Goal: Task Accomplishment & Management: Manage account settings

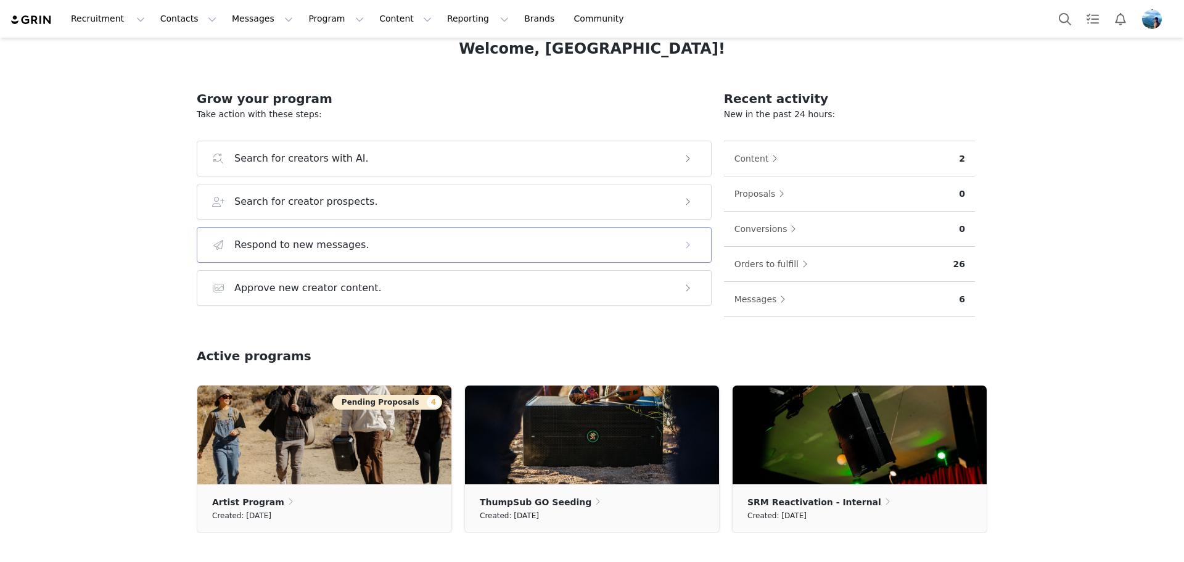
scroll to position [123, 0]
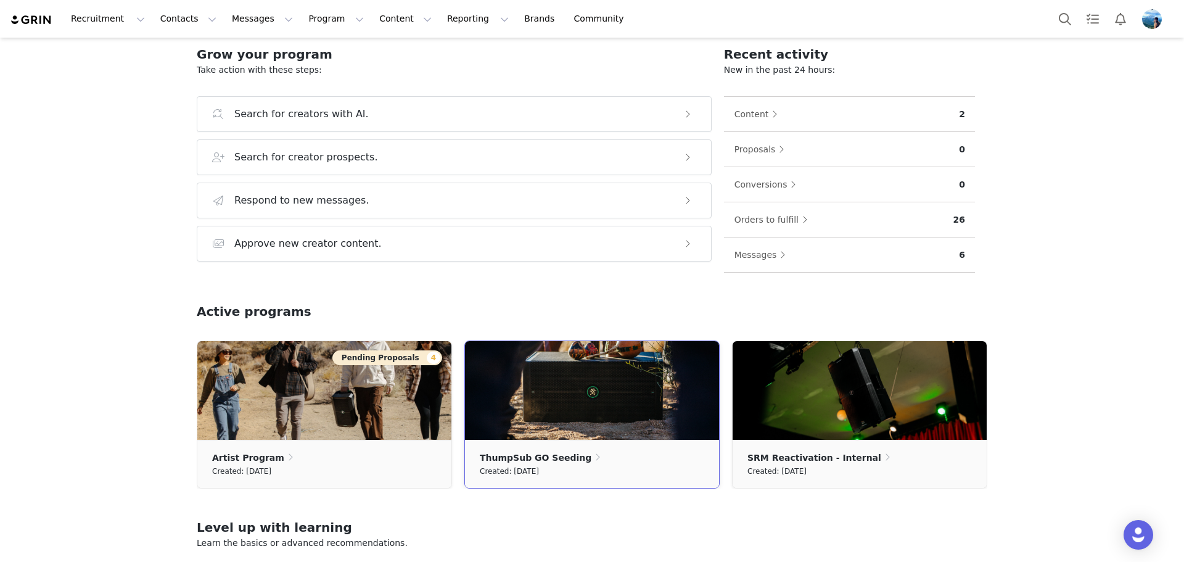
click at [621, 399] on img at bounding box center [592, 390] width 254 height 99
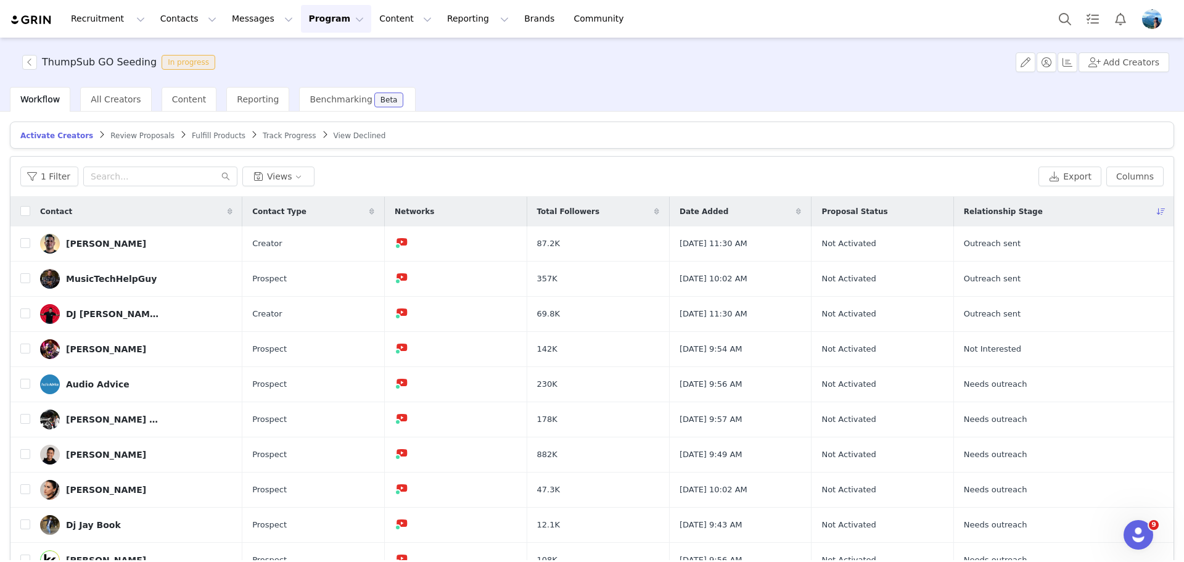
click at [192, 131] on span "Fulfill Products" at bounding box center [219, 135] width 54 height 9
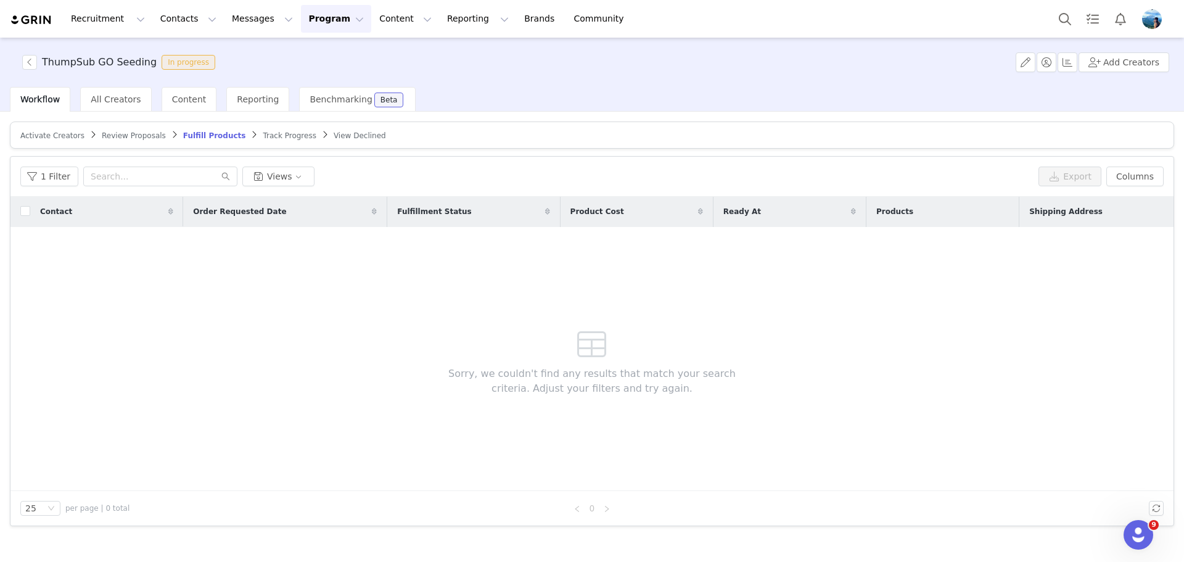
click at [35, 131] on span "Activate Creators" at bounding box center [52, 135] width 64 height 9
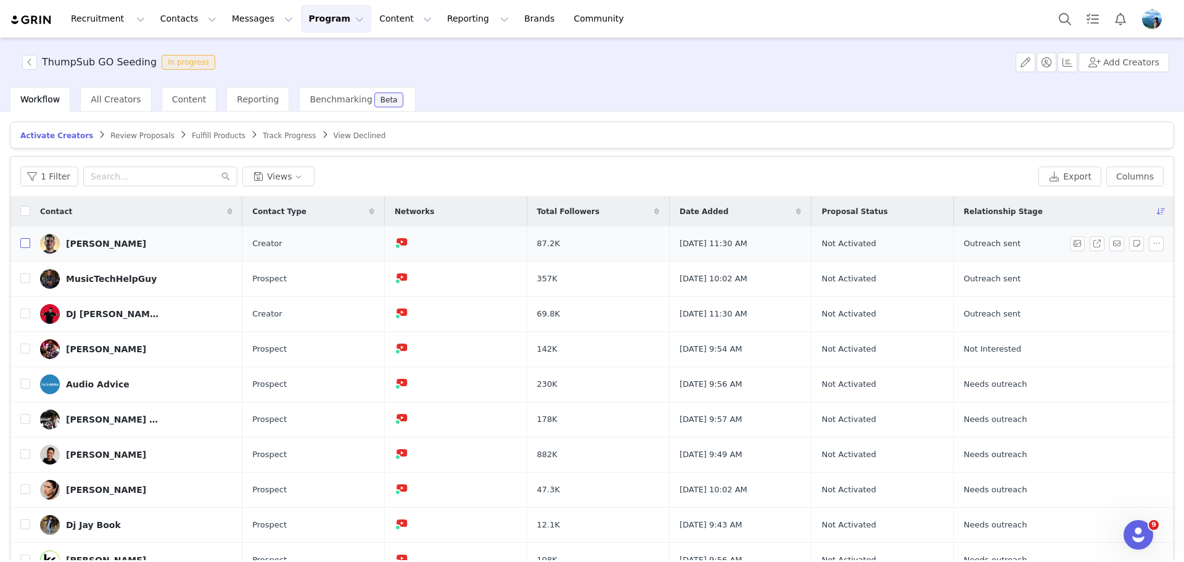
click at [24, 240] on input "checkbox" at bounding box center [25, 243] width 10 height 10
checkbox input "true"
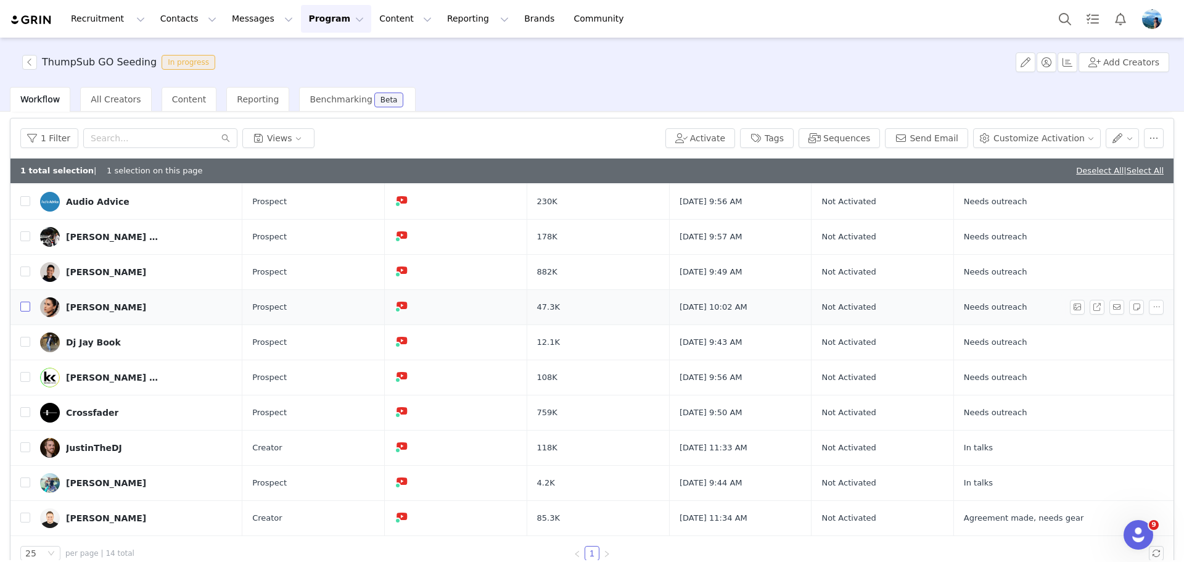
scroll to position [59, 0]
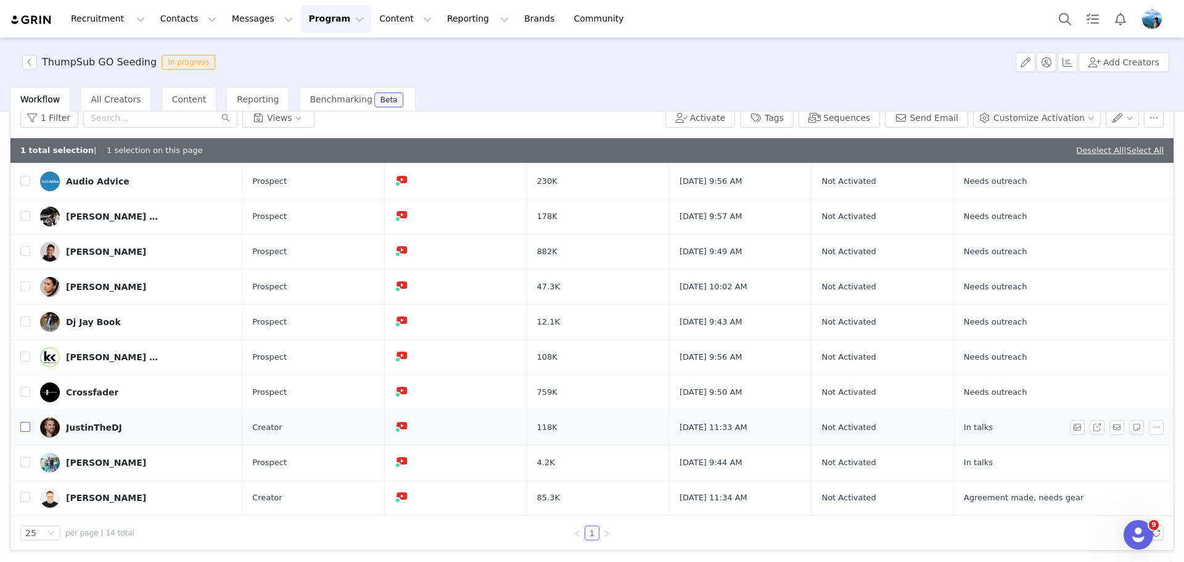
click at [25, 427] on input "checkbox" at bounding box center [25, 427] width 10 height 10
checkbox input "true"
click at [25, 460] on input "checkbox" at bounding box center [25, 462] width 10 height 10
checkbox input "true"
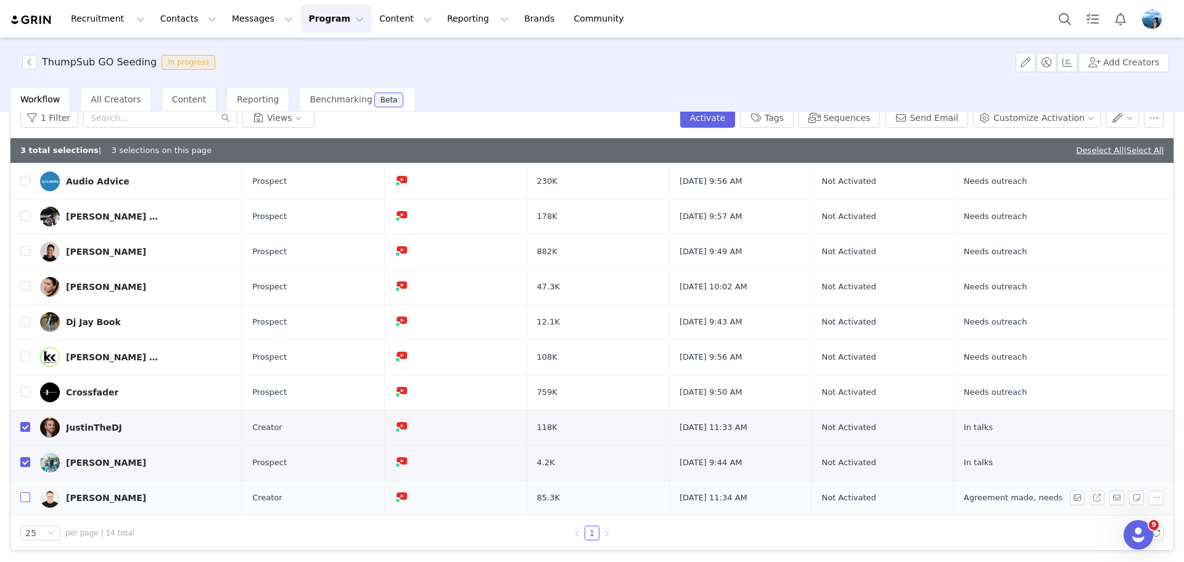
click at [24, 495] on input "checkbox" at bounding box center [25, 497] width 10 height 10
checkbox input "true"
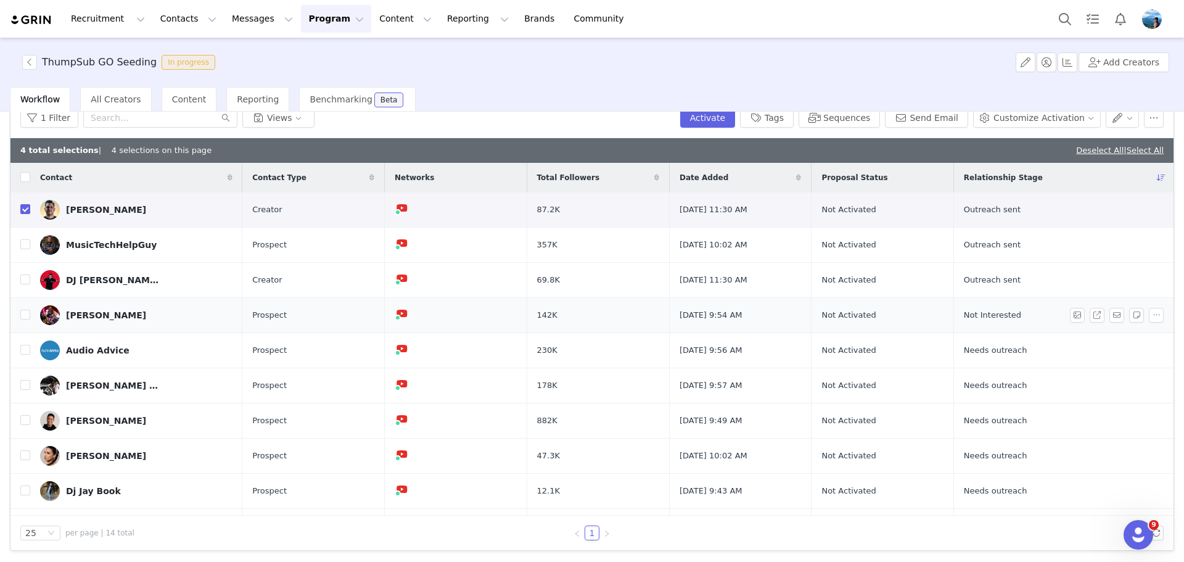
scroll to position [0, 0]
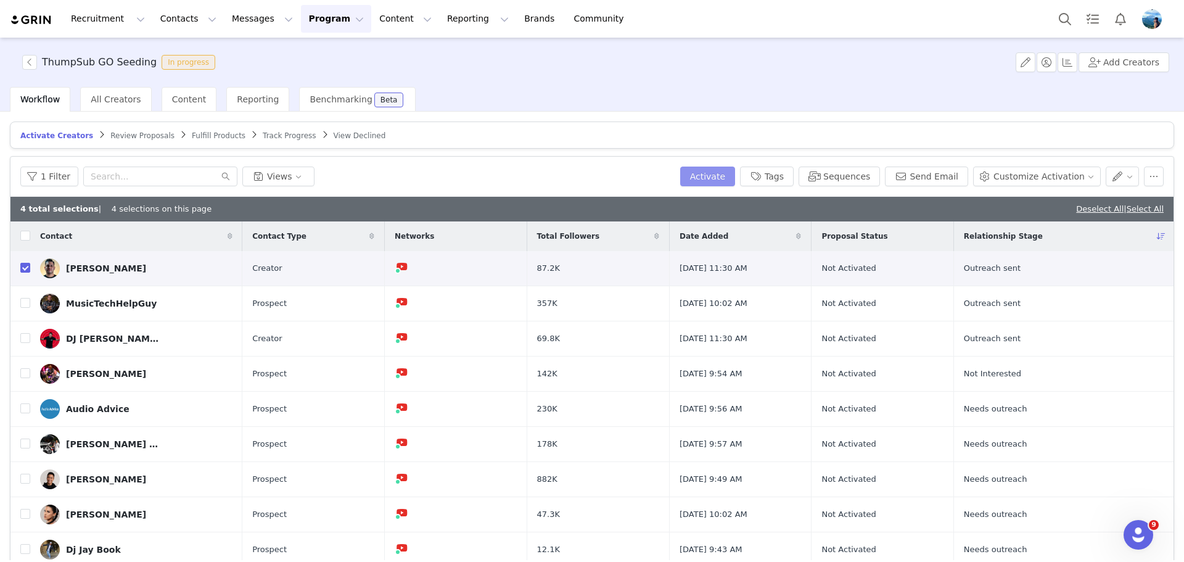
click at [735, 172] on button "Activate" at bounding box center [707, 176] width 55 height 20
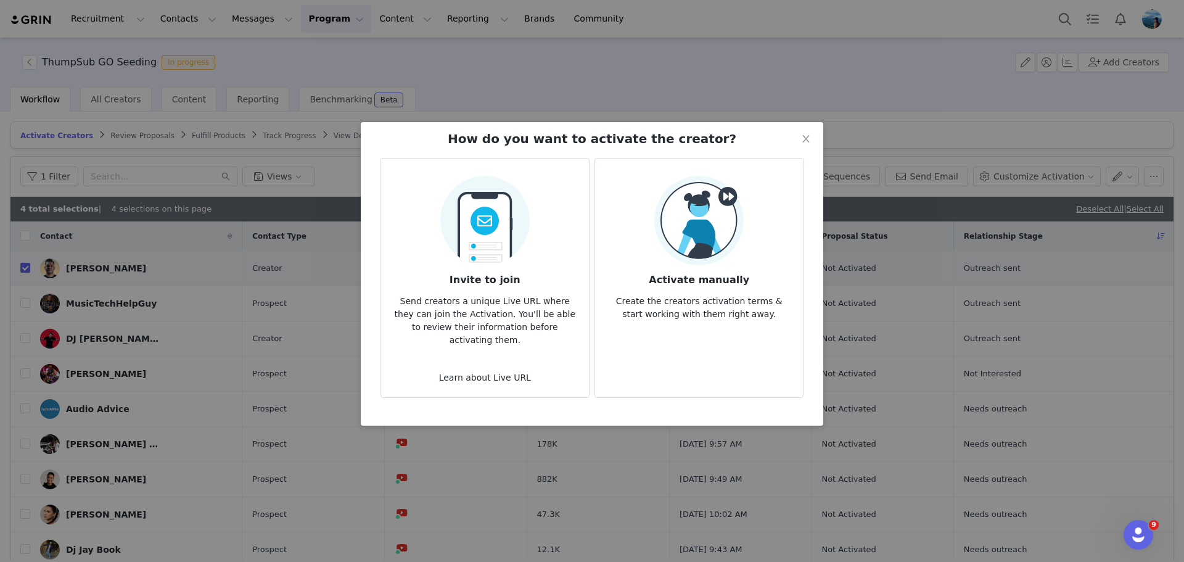
click at [740, 235] on img at bounding box center [698, 220] width 89 height 89
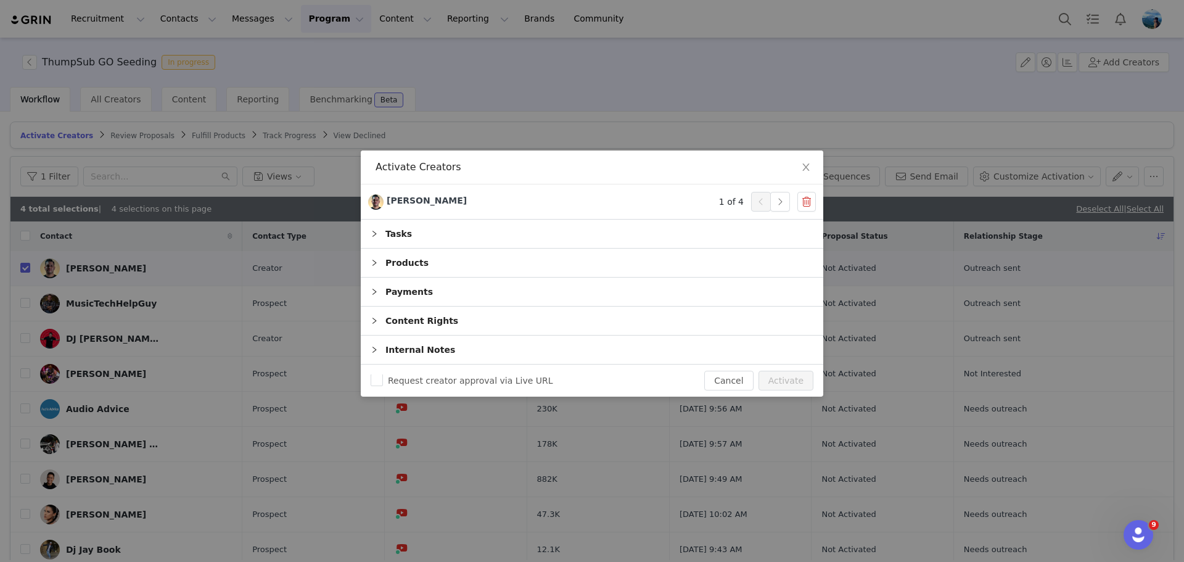
click at [569, 231] on div "Tasks" at bounding box center [592, 233] width 462 height 28
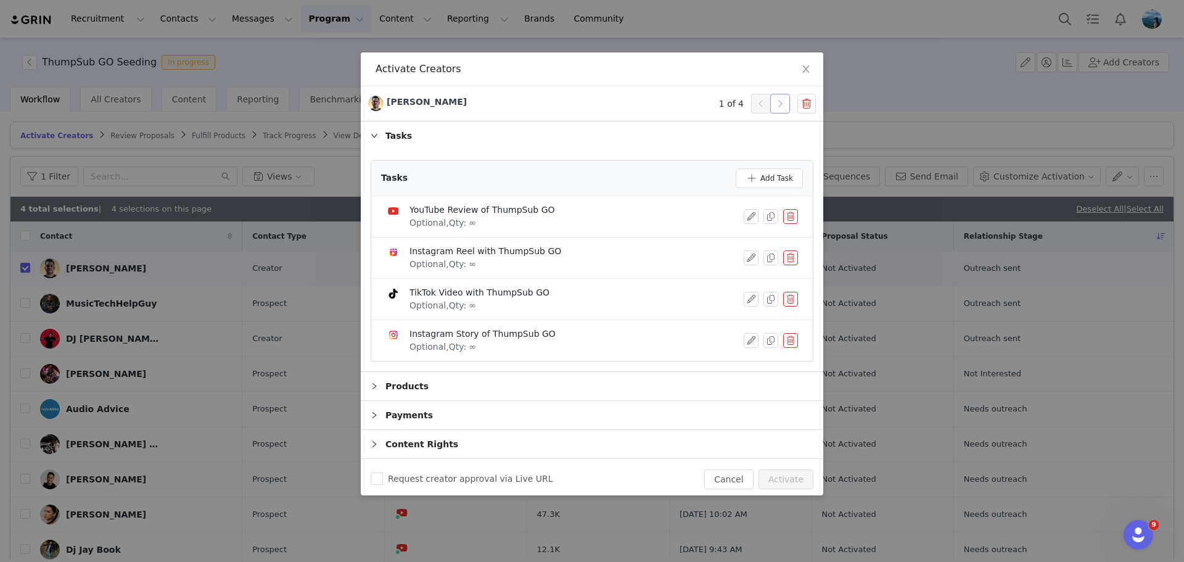
click at [772, 100] on button "button" at bounding box center [780, 104] width 20 height 20
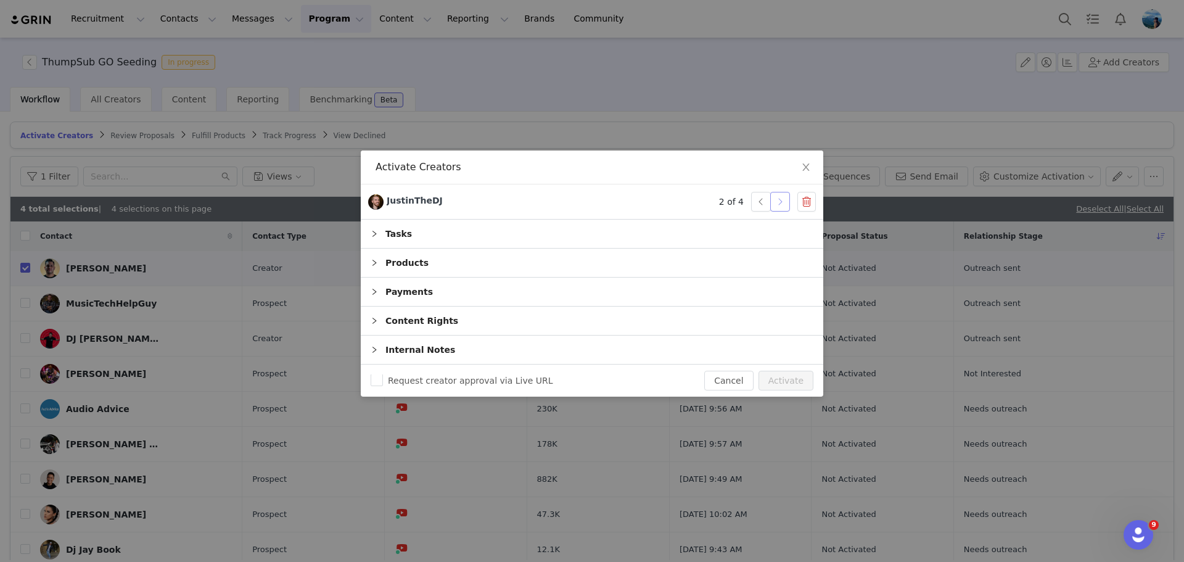
click at [780, 203] on button "button" at bounding box center [780, 202] width 20 height 20
click at [773, 386] on button "Activate" at bounding box center [785, 380] width 55 height 20
checkbox input "false"
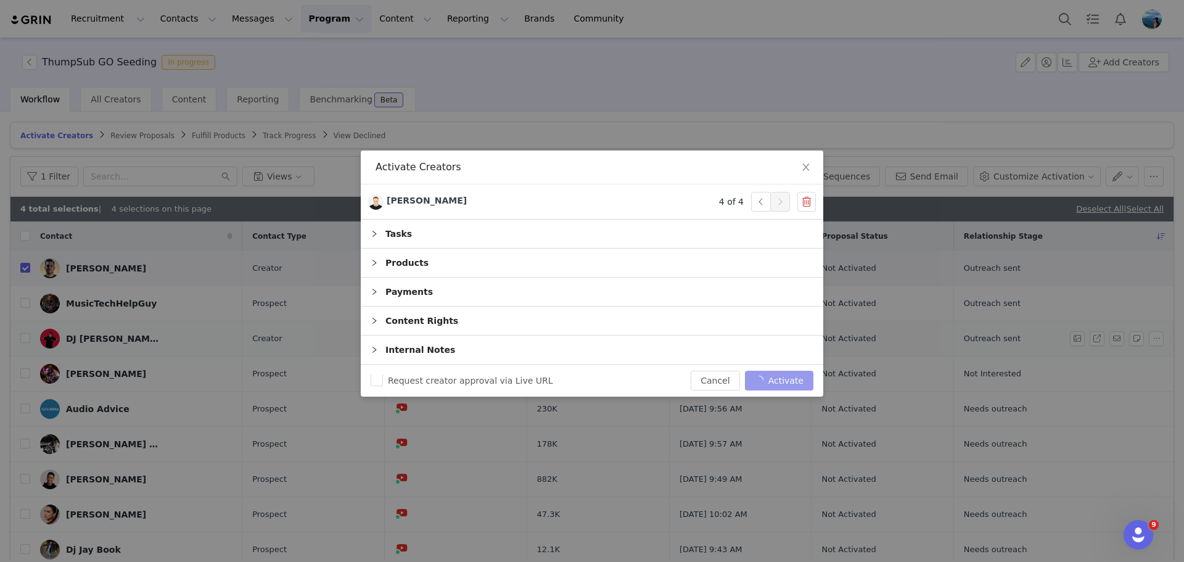
checkbox input "false"
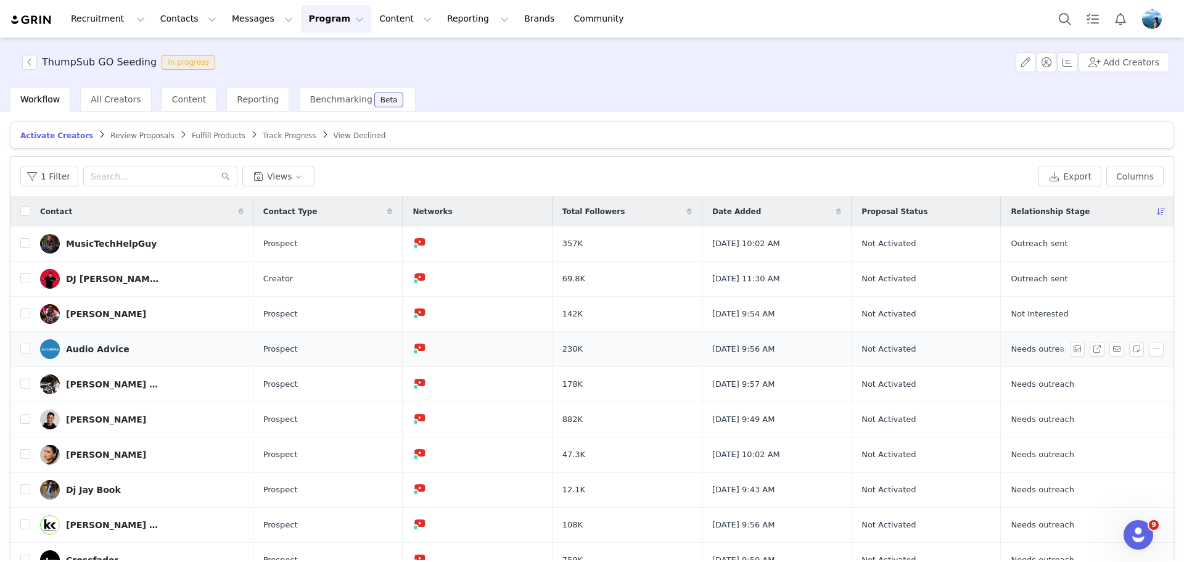
scroll to position [59, 0]
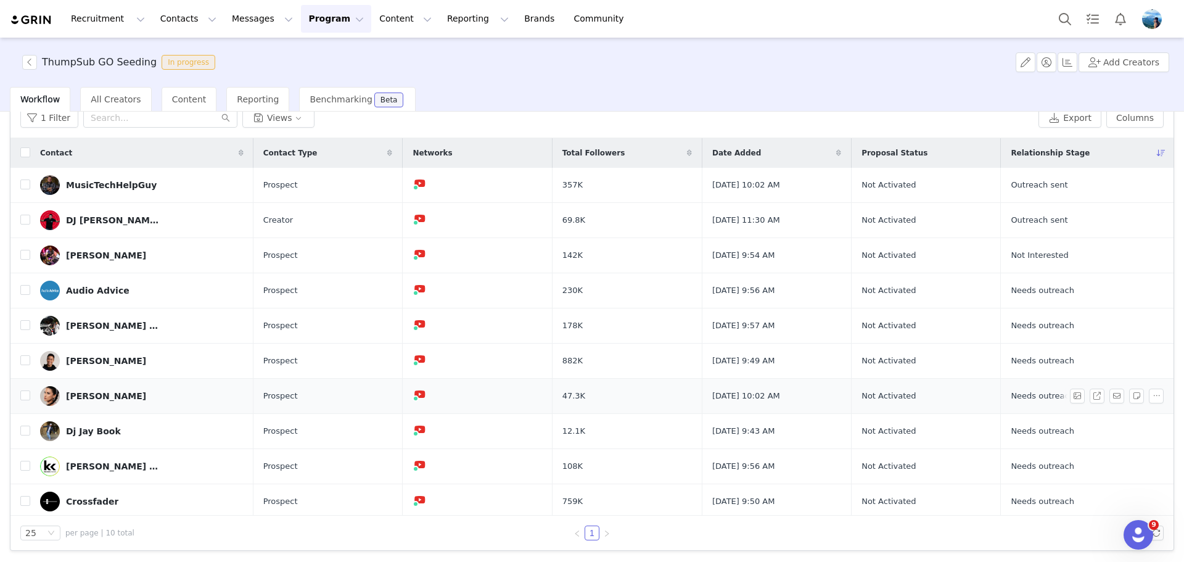
click at [73, 395] on div "[PERSON_NAME]" at bounding box center [106, 396] width 80 height 10
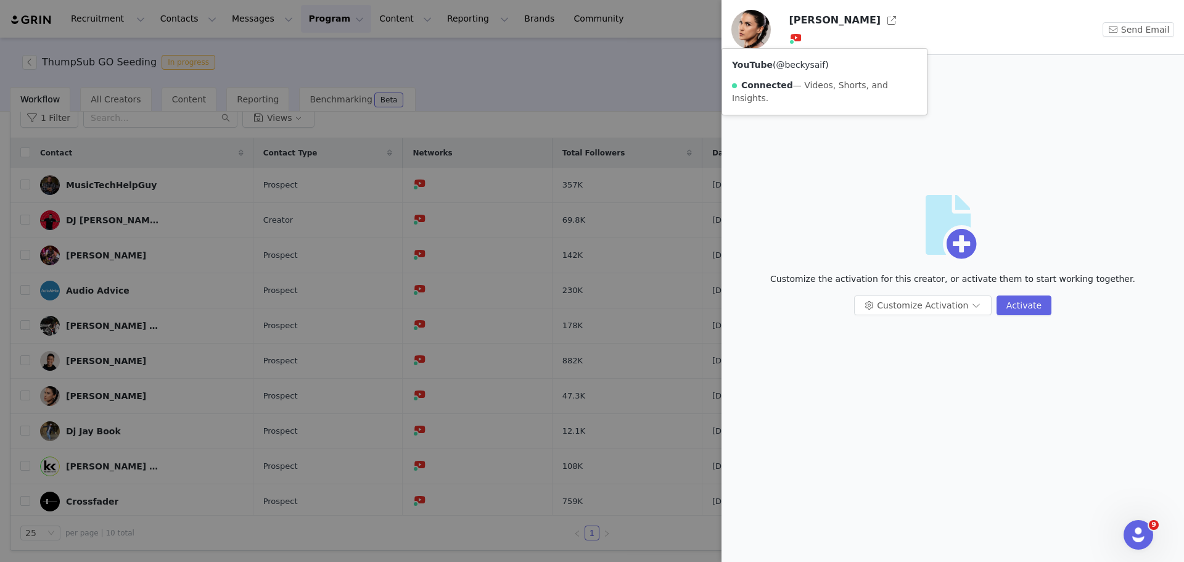
click at [792, 69] on link "@beckysaif" at bounding box center [799, 65] width 49 height 10
click at [681, 67] on div at bounding box center [592, 281] width 1184 height 562
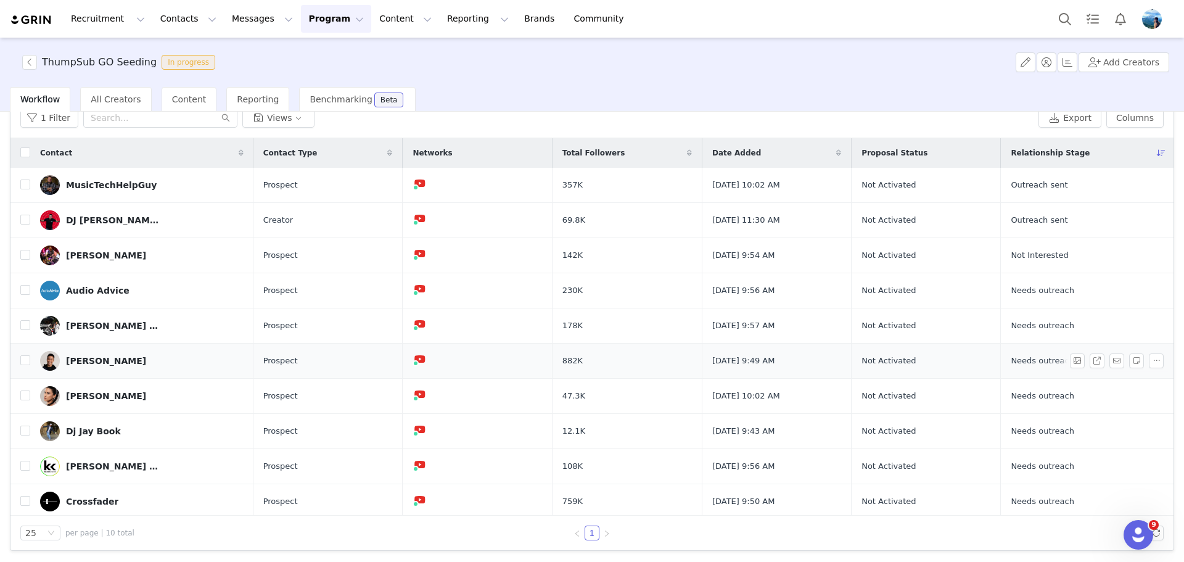
click at [92, 361] on div "[PERSON_NAME]" at bounding box center [106, 361] width 80 height 10
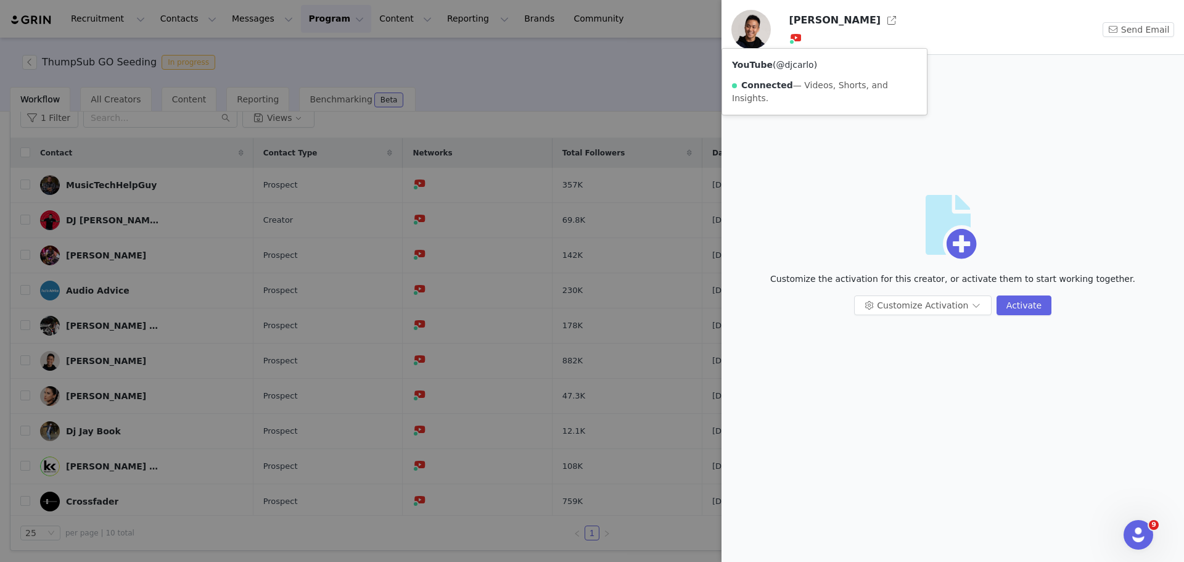
click at [788, 68] on link "@djcarlo" at bounding box center [794, 65] width 38 height 10
click at [541, 84] on div at bounding box center [592, 281] width 1184 height 562
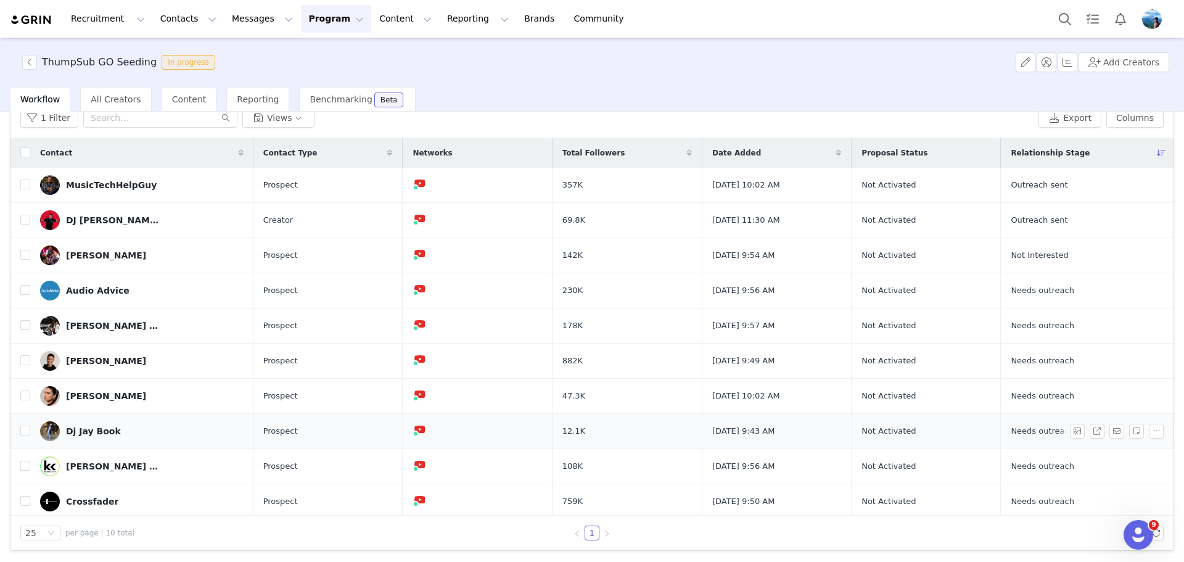
click at [89, 427] on div "Dj Jay Book" at bounding box center [93, 431] width 55 height 10
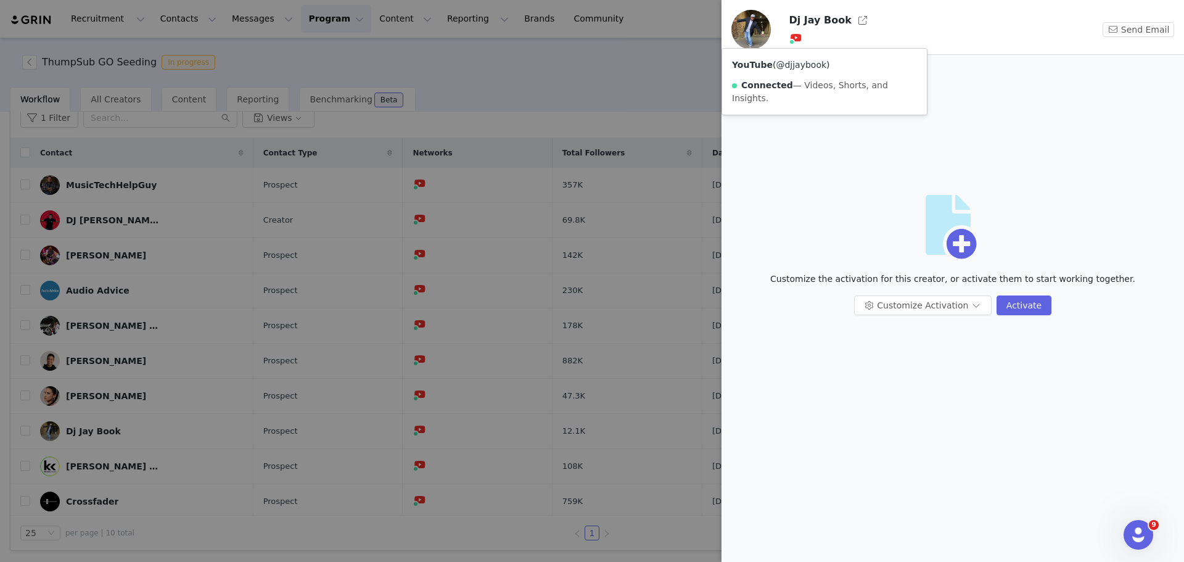
click at [796, 60] on link "@djjaybook" at bounding box center [800, 65] width 51 height 10
click at [435, 96] on div at bounding box center [592, 281] width 1184 height 562
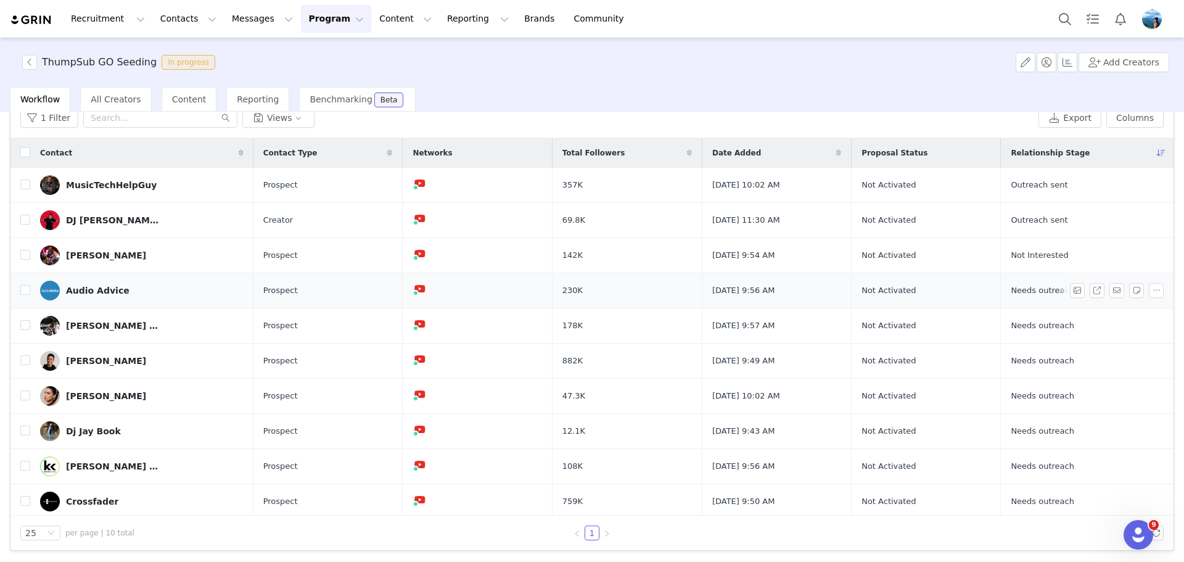
click at [97, 286] on div "Audio Advice" at bounding box center [97, 290] width 63 height 10
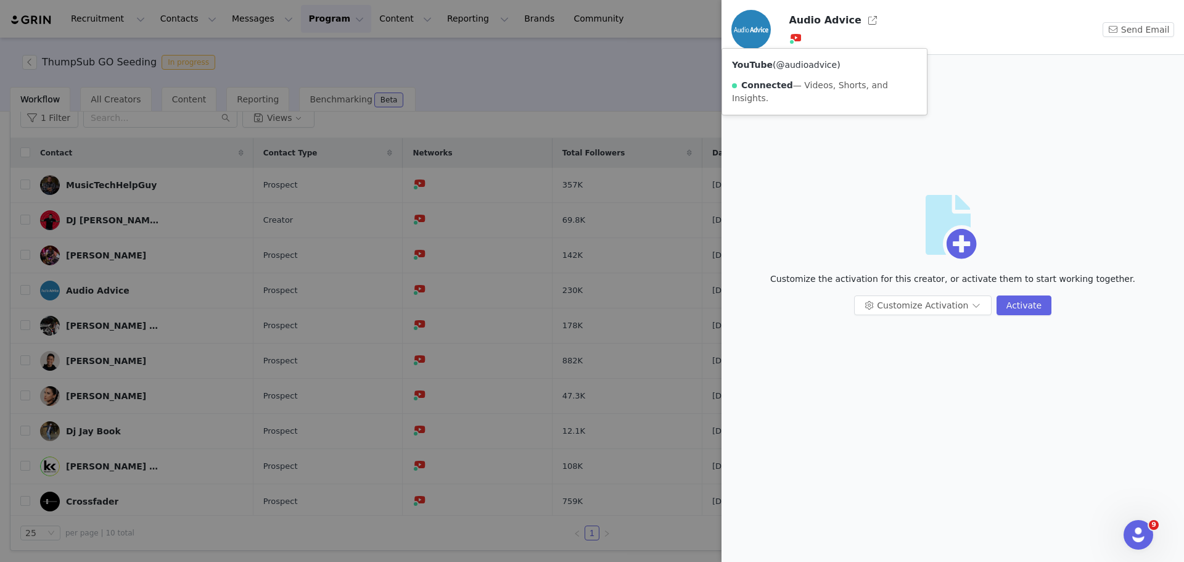
click at [791, 68] on link "@audioadvice" at bounding box center [805, 65] width 61 height 10
click at [660, 54] on div at bounding box center [592, 281] width 1184 height 562
